Goal: Information Seeking & Learning: Learn about a topic

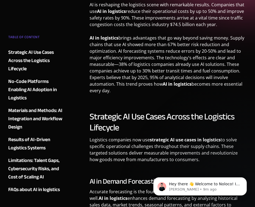
scroll to position [129, 0]
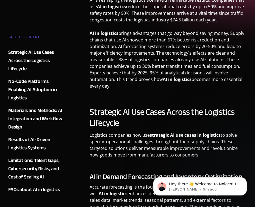
click at [124, 78] on p "AI in logistics brings advantages that go way beyond saving money. Supply chain…" at bounding box center [168, 62] width 157 height 64
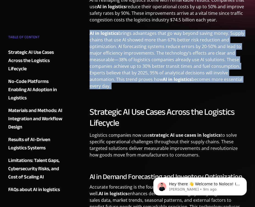
click at [124, 78] on p "AI in logistics brings advantages that go way beyond saving money. Supply chain…" at bounding box center [168, 62] width 157 height 64
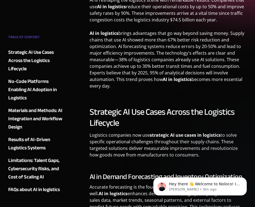
click at [124, 78] on p "AI in logistics brings advantages that go way beyond saving money. Supply chain…" at bounding box center [168, 62] width 157 height 64
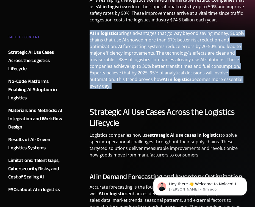
click at [124, 78] on p "AI in logistics brings advantages that go way beyond saving money. Supply chain…" at bounding box center [168, 62] width 157 height 64
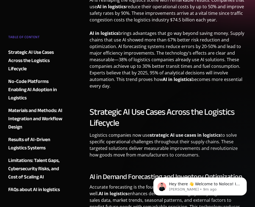
click at [124, 78] on p "AI in logistics brings advantages that go way beyond saving money. Supply chain…" at bounding box center [168, 62] width 157 height 64
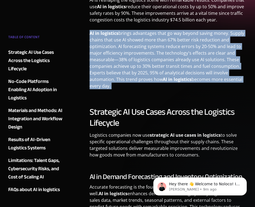
click at [124, 78] on p "AI in logistics brings advantages that go way beyond saving money. Supply chain…" at bounding box center [168, 62] width 157 height 64
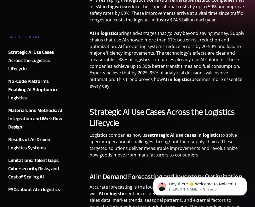
click at [124, 78] on p "AI in logistics brings advantages that go way beyond saving money. Supply chain…" at bounding box center [168, 62] width 157 height 64
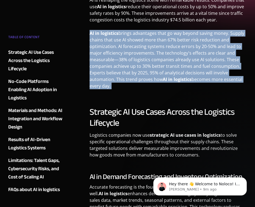
click at [124, 78] on p "AI in logistics brings advantages that go way beyond saving money. Supply chain…" at bounding box center [168, 62] width 157 height 64
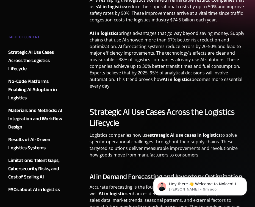
click at [124, 78] on p "AI in logistics brings advantages that go way beyond saving money. Supply chain…" at bounding box center [168, 62] width 157 height 64
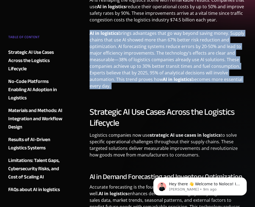
click at [124, 78] on p "AI in logistics brings advantages that go way beyond saving money. Supply chain…" at bounding box center [168, 62] width 157 height 64
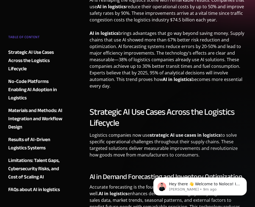
click at [122, 81] on p "AI in logistics brings advantages that go way beyond saving money. Supply chain…" at bounding box center [168, 62] width 157 height 64
drag, startPoint x: 121, startPoint y: 86, endPoint x: 91, endPoint y: 32, distance: 61.6
click at [91, 32] on p "AI in logistics brings advantages that go way beyond saving money. Supply chain…" at bounding box center [168, 62] width 157 height 64
copy p "AI in logistics brings advantages that go way beyond saving money. Supply chain…"
